Goal: Task Accomplishment & Management: Use online tool/utility

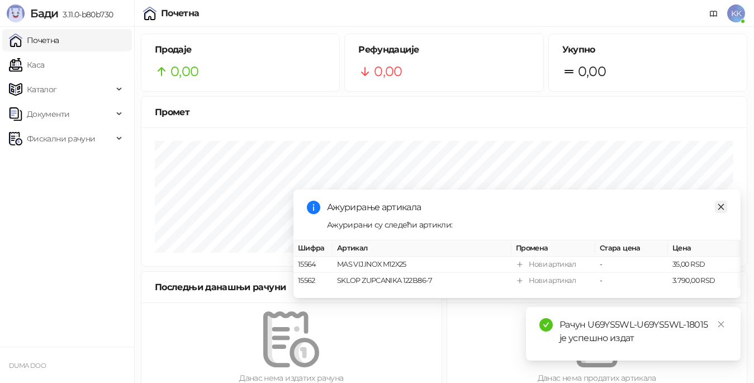
click at [724, 204] on icon "close" at bounding box center [722, 207] width 8 height 8
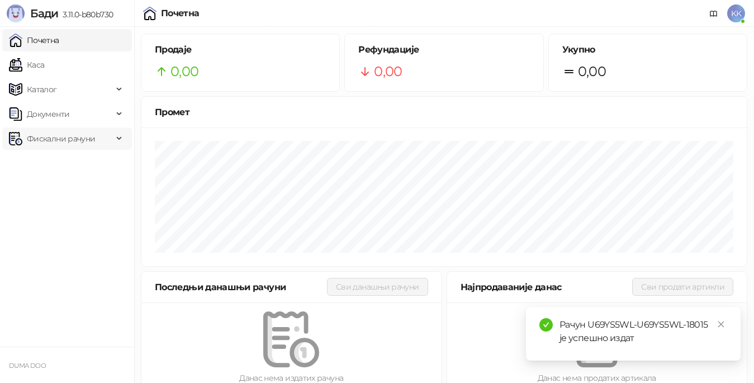
click at [77, 141] on span "Фискални рачуни" at bounding box center [61, 139] width 68 height 22
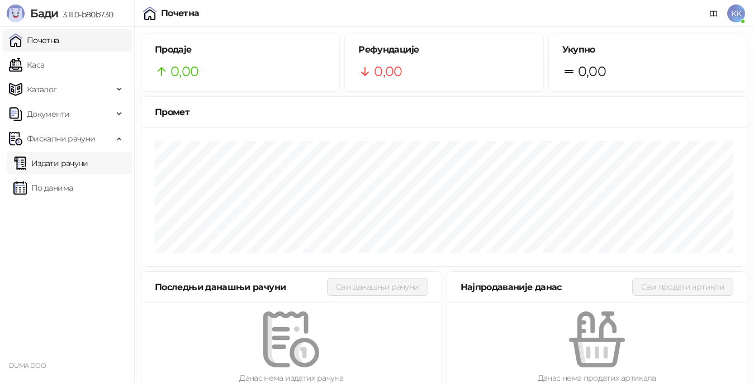
click at [83, 164] on link "Издати рачуни" at bounding box center [50, 163] width 75 height 22
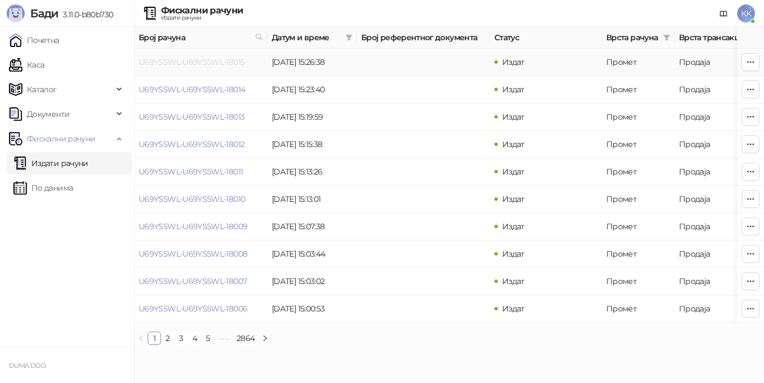
click at [206, 60] on link "U69YS5WL-U69YS5WL-18015" at bounding box center [192, 62] width 106 height 10
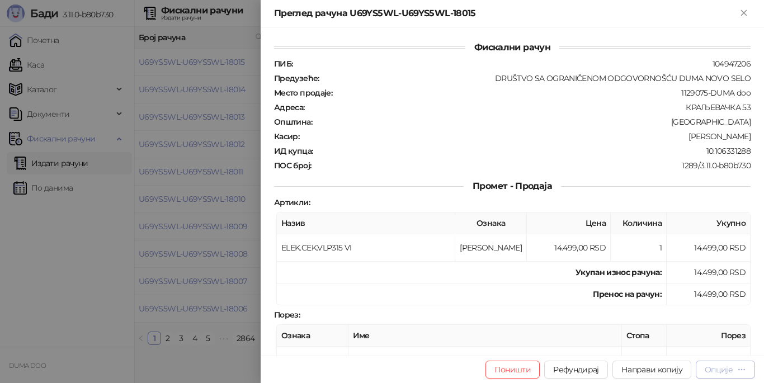
click at [714, 368] on div "Опције" at bounding box center [719, 370] width 28 height 10
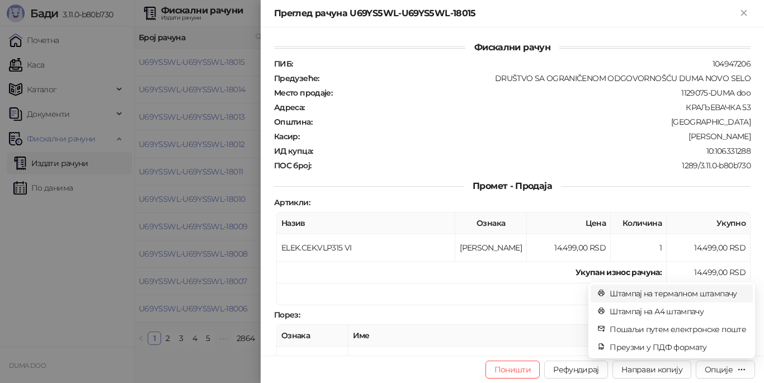
click at [637, 295] on span "Штампај на термалном штампачу" at bounding box center [678, 293] width 136 height 12
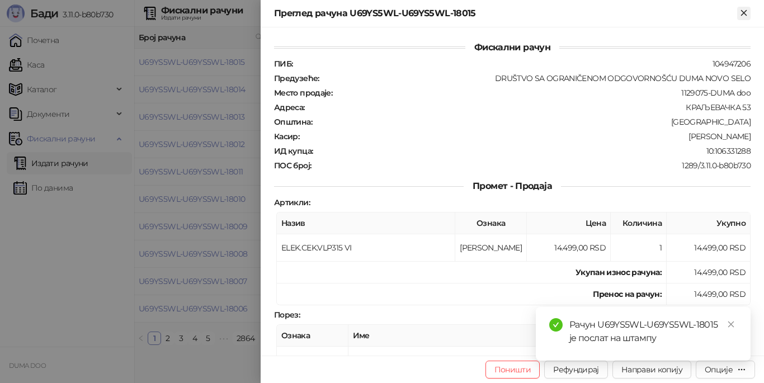
click at [744, 8] on icon "Close" at bounding box center [744, 13] width 10 height 10
